Goal: Communication & Community: Answer question/provide support

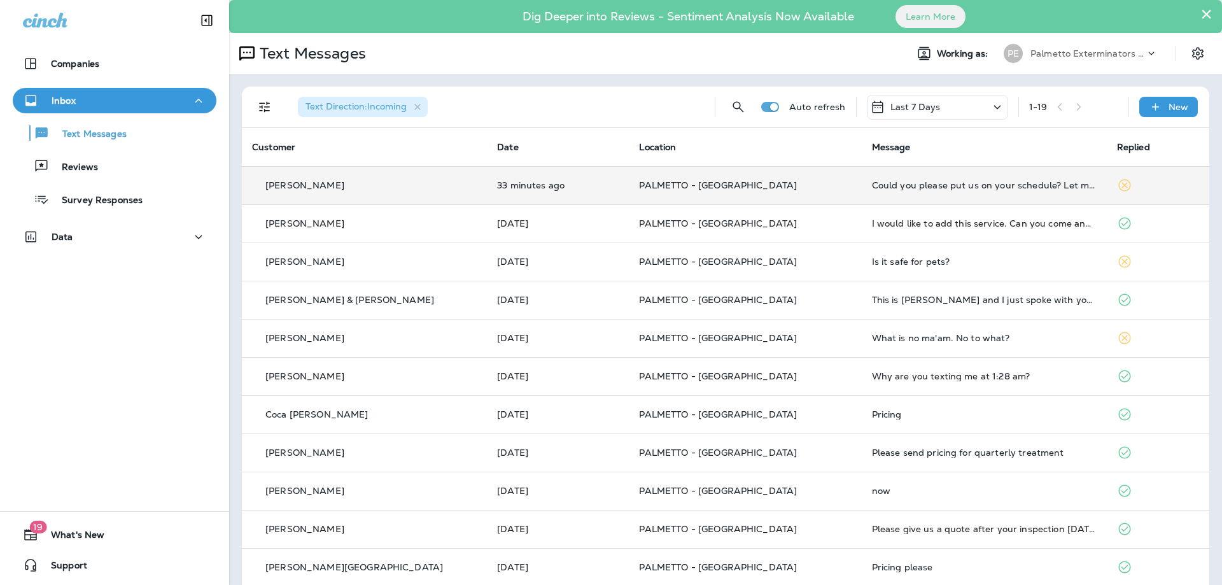
click at [788, 179] on td "PALMETTO - [GEOGRAPHIC_DATA]" at bounding box center [745, 185] width 232 height 38
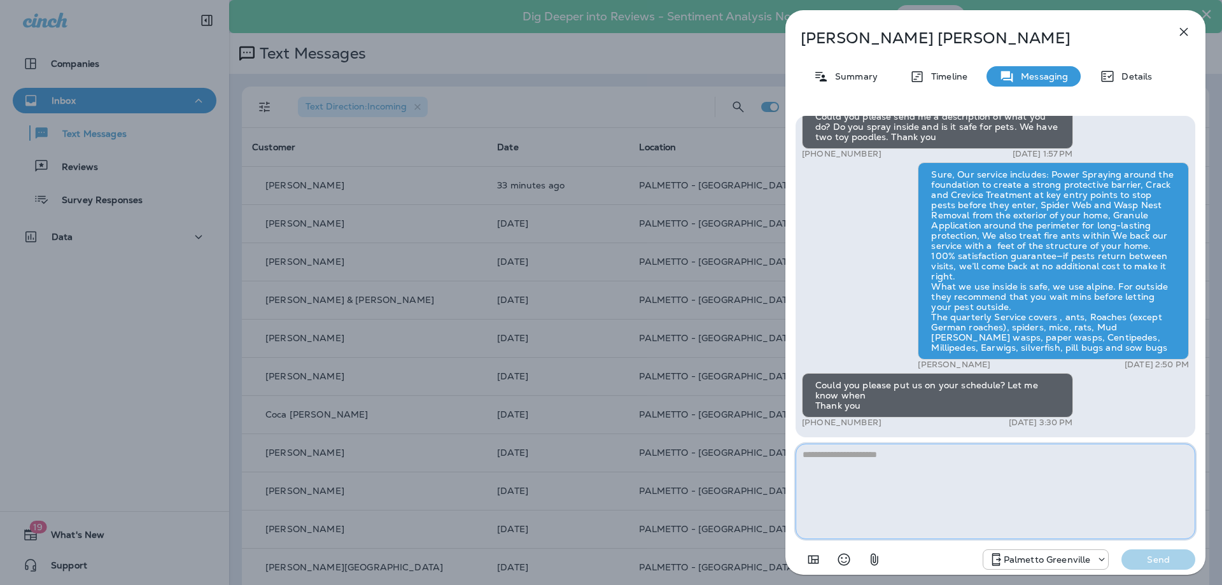
click at [886, 481] on textarea at bounding box center [996, 491] width 400 height 95
type textarea "**********"
click at [1180, 560] on p "Send" at bounding box center [1158, 559] width 53 height 11
